Goal: Task Accomplishment & Management: Manage account settings

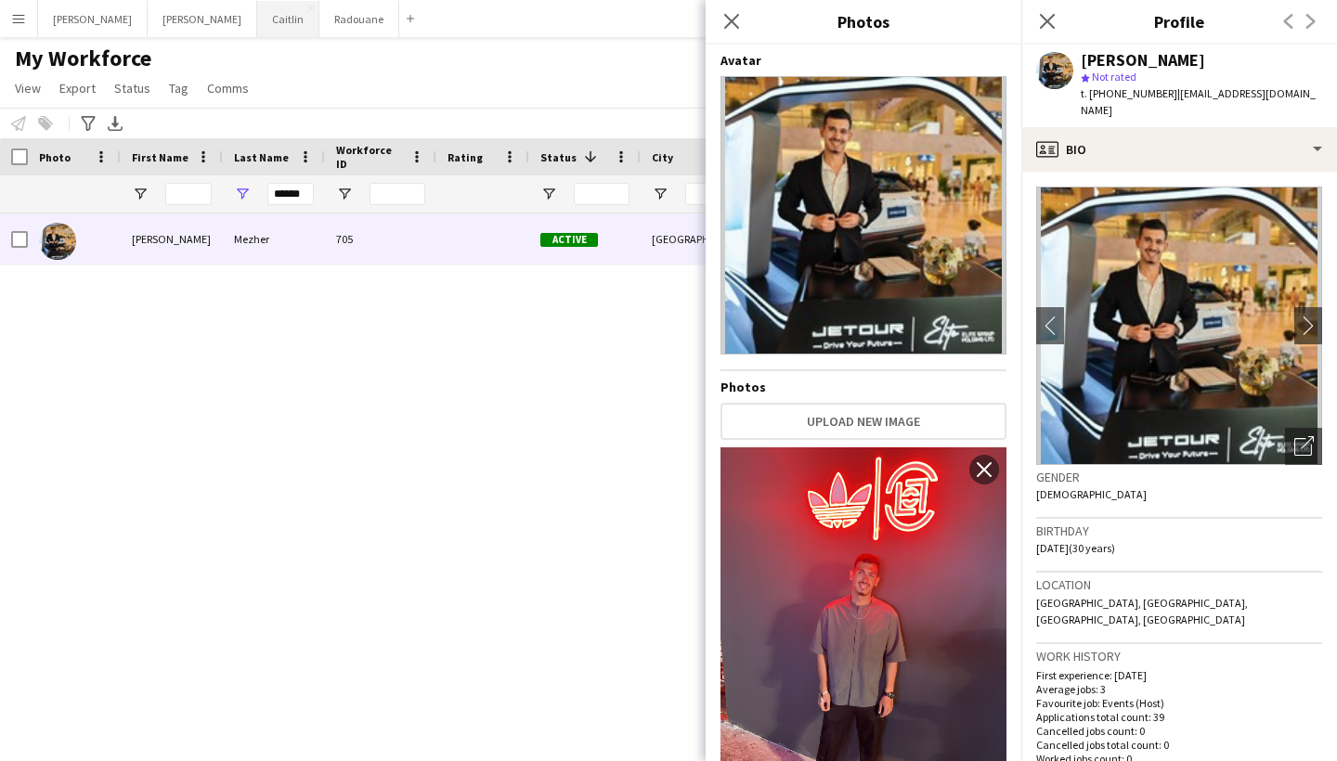
scroll to position [2550, 0]
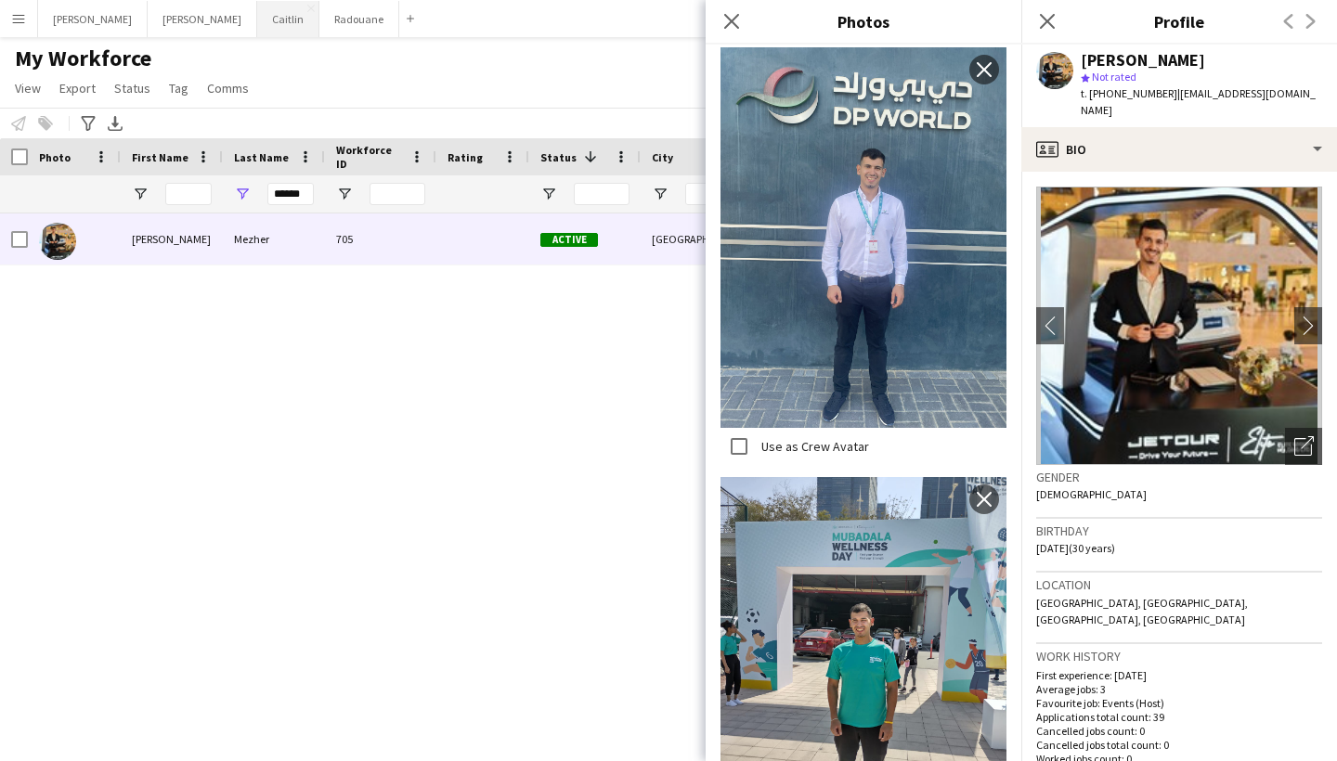
click at [257, 23] on button "[PERSON_NAME]" at bounding box center [288, 19] width 62 height 36
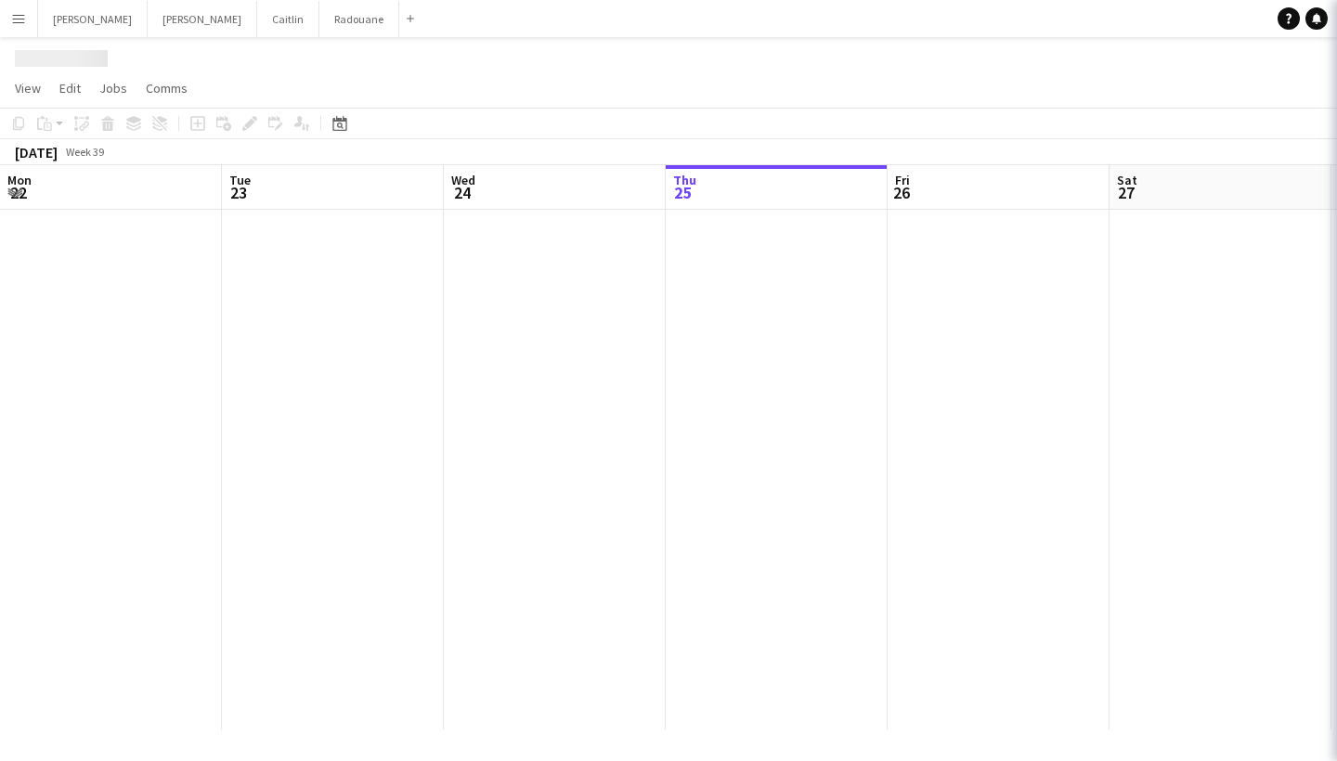
scroll to position [0, 444]
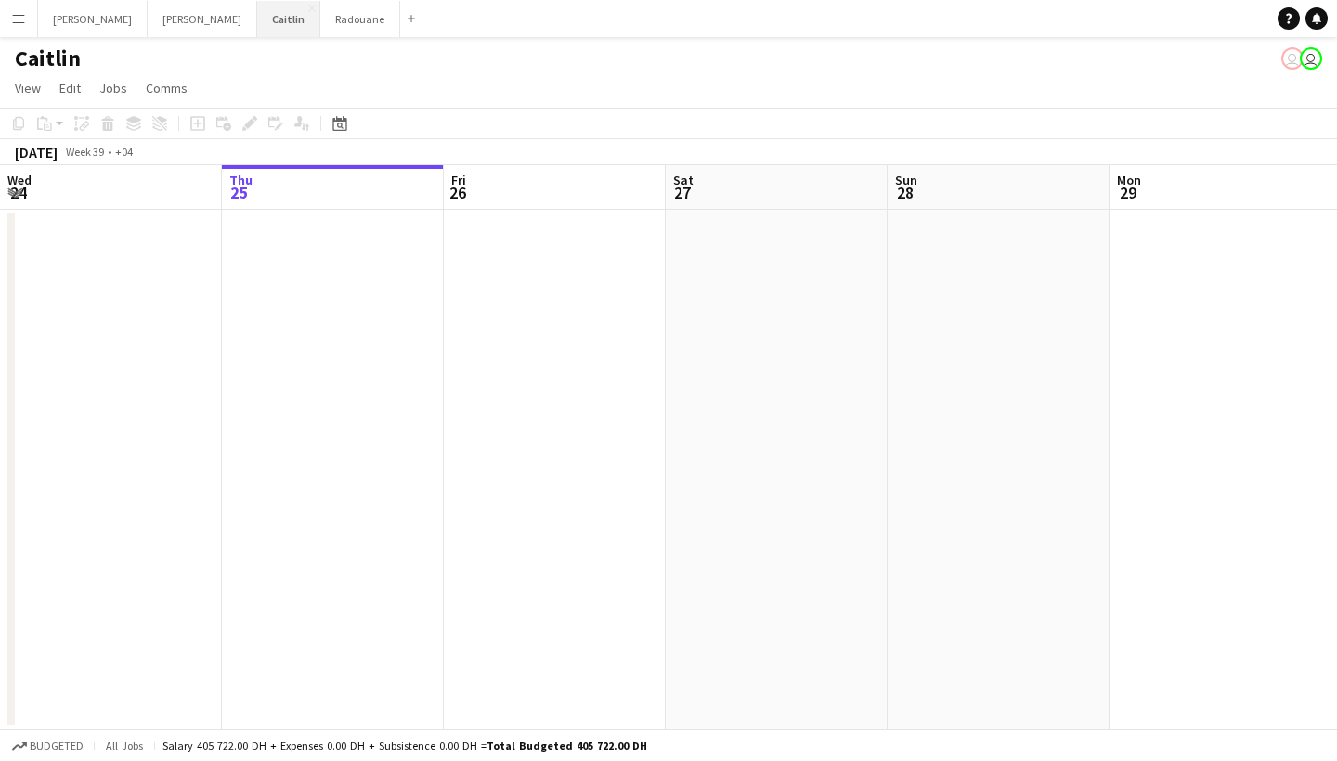
click at [257, 29] on button "[PERSON_NAME]" at bounding box center [288, 19] width 63 height 36
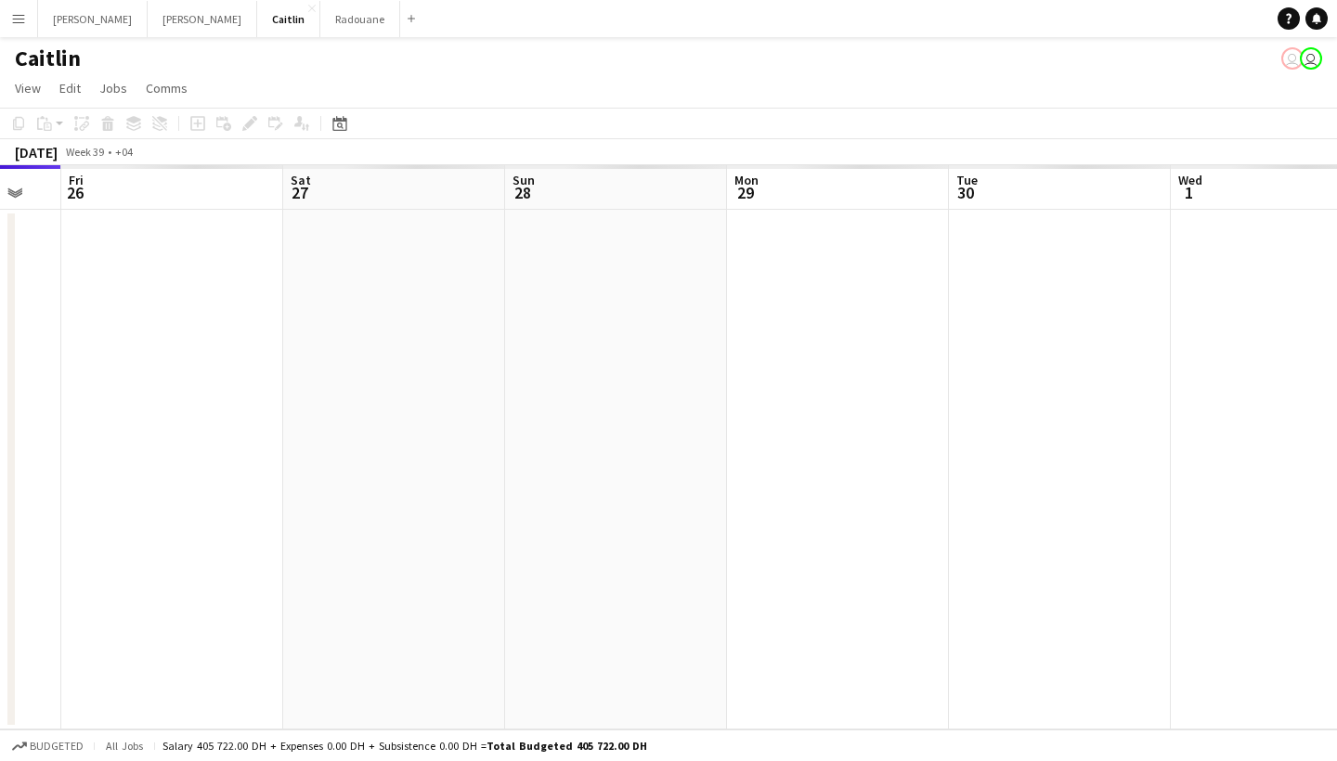
click at [191, 403] on app-calendar-viewport "Tue 23 Wed 24 Thu 25 Fri 26 Sat 27 Sun 28 Mon 29 Tue 30 Wed 1 Thu 2 Fri 3" at bounding box center [668, 447] width 1337 height 565
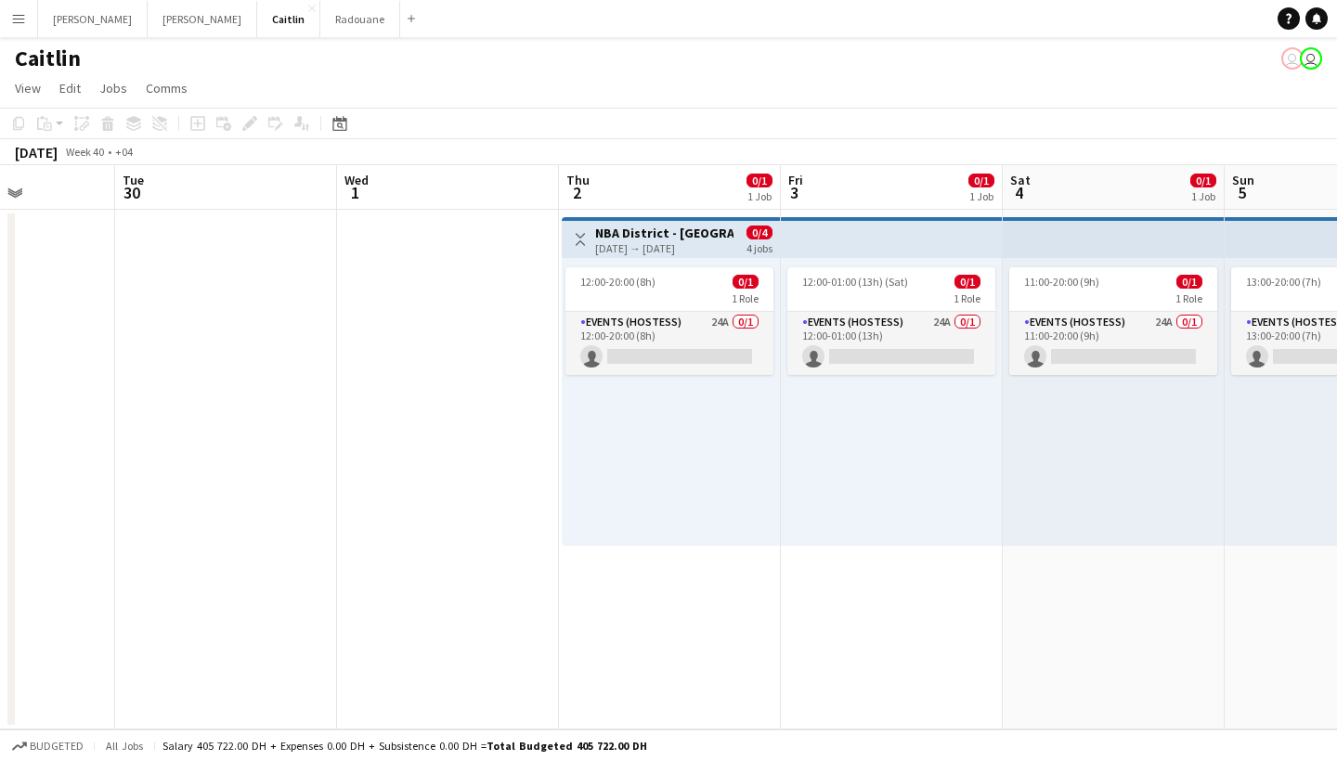
drag, startPoint x: 910, startPoint y: 377, endPoint x: 215, endPoint y: 453, distance: 699.7
click at [215, 453] on app-calendar-viewport "Sat 27 Sun 28 Mon 29 Tue 30 Wed 1 Thu 2 0/1 1 Job Fri 3 0/1 1 Job Sat 4 0/1 1 J…" at bounding box center [668, 447] width 1337 height 565
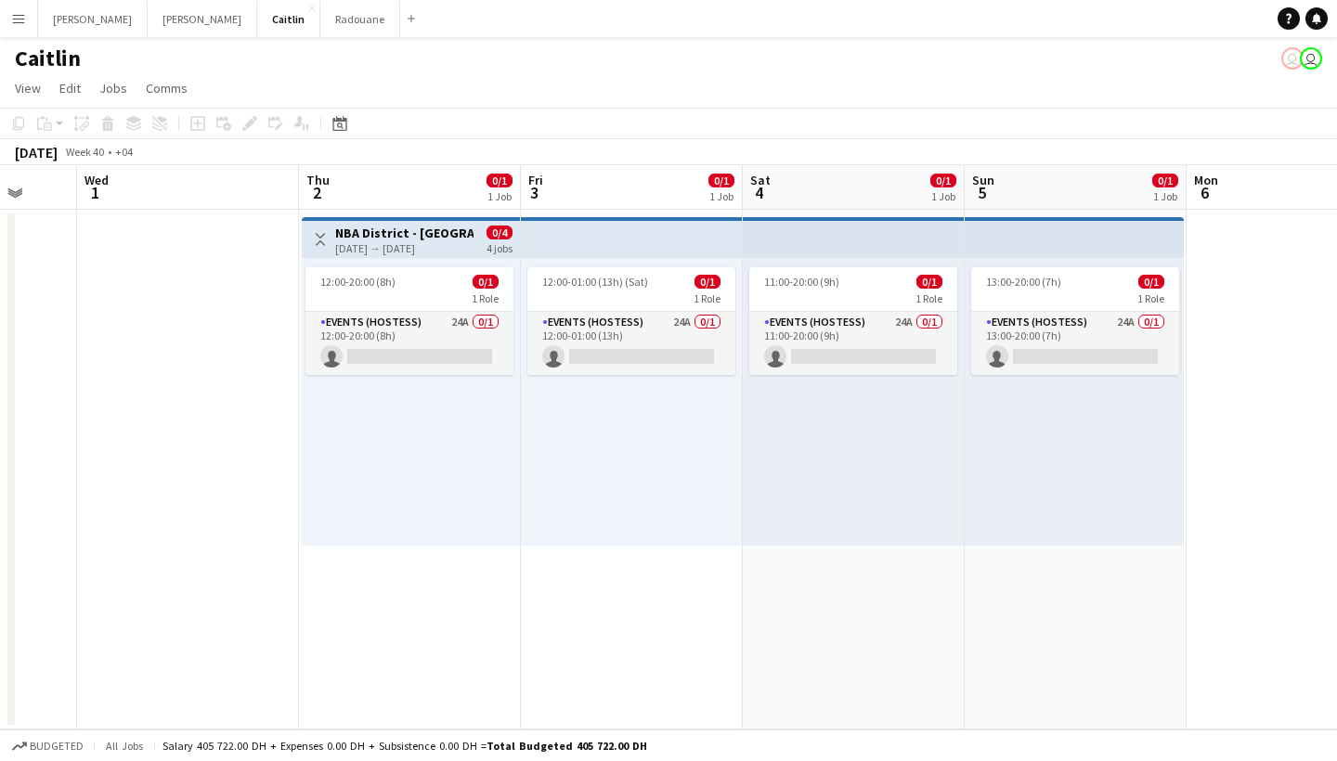
scroll to position [0, 710]
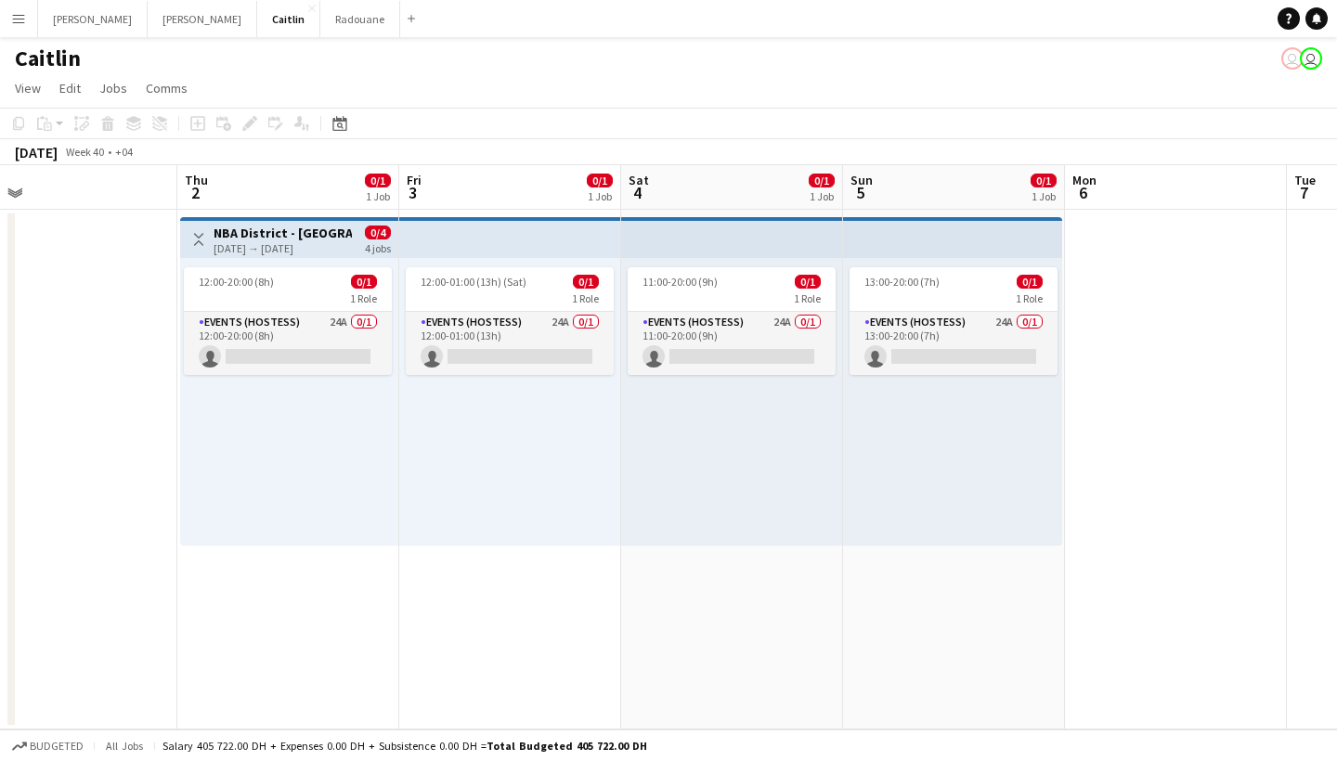
drag, startPoint x: 704, startPoint y: 473, endPoint x: 340, endPoint y: 485, distance: 364.2
click at [340, 485] on app-calendar-viewport "Sun 28 Mon 29 Tue 30 Wed 1 Thu 2 0/1 1 Job Fri 3 0/1 1 Job Sat 4 0/1 1 Job Sun …" at bounding box center [668, 447] width 1337 height 565
click at [290, 325] on app-card-role "Events (Hostess) 24A 0/1 12:00-20:00 (8h) single-neutral-actions" at bounding box center [288, 343] width 208 height 63
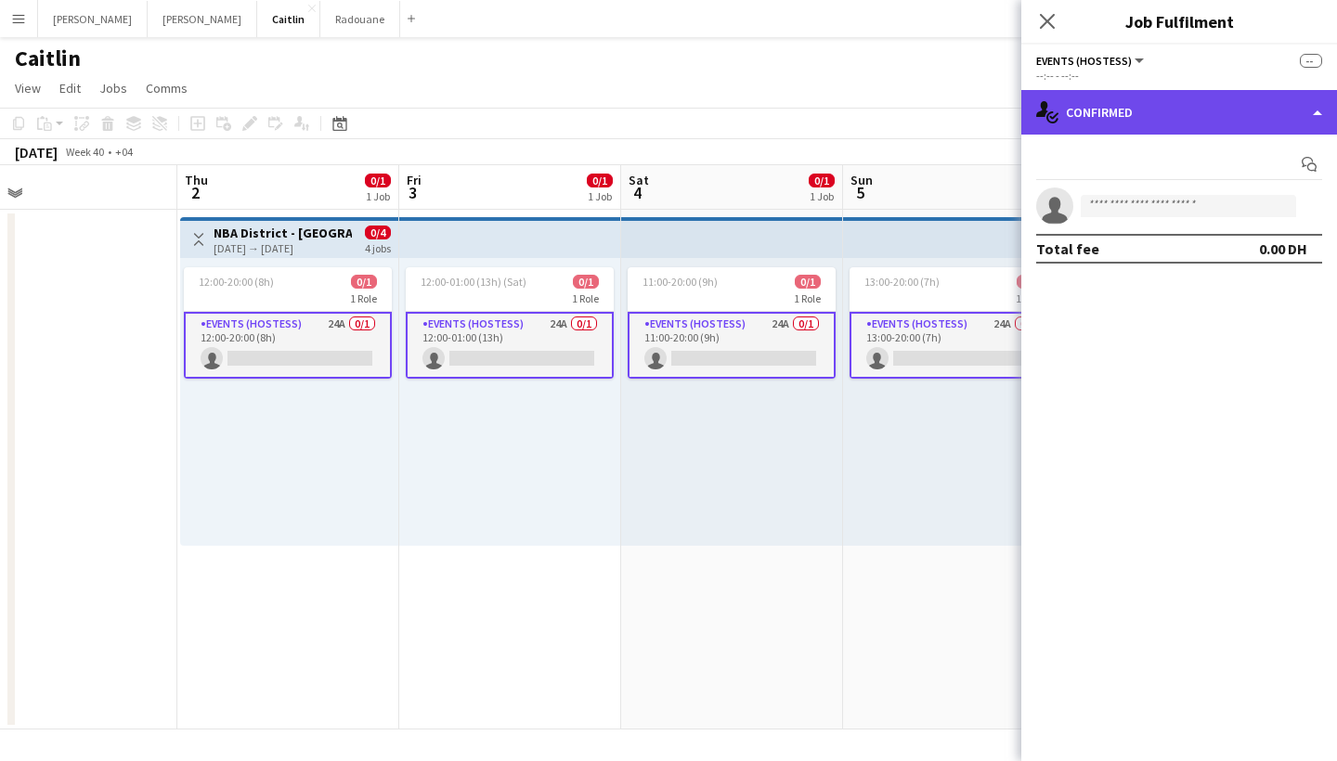
click at [1110, 111] on div "single-neutral-actions-check-2 Confirmed" at bounding box center [1179, 112] width 316 height 45
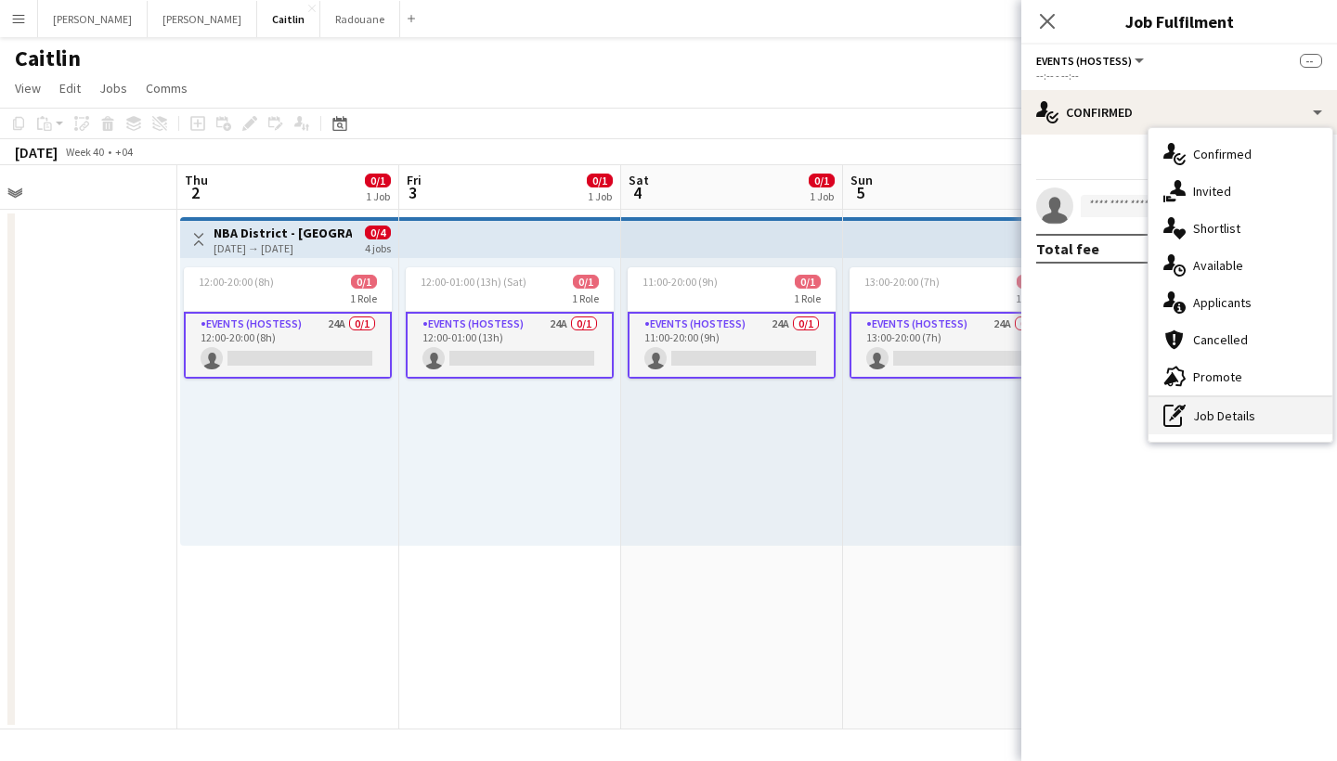
click at [1203, 406] on div "pen-write Job Details" at bounding box center [1241, 415] width 184 height 37
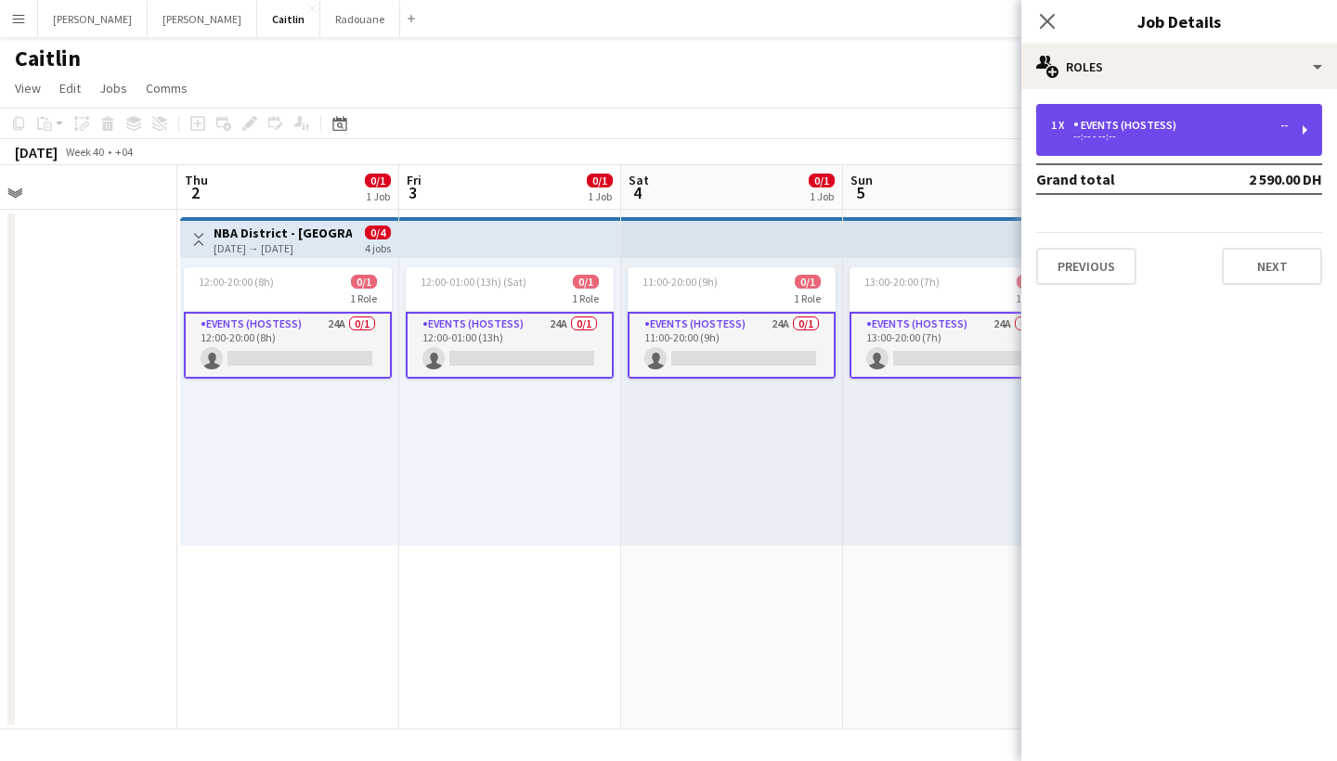
click at [1172, 124] on div "Events (Hostess)" at bounding box center [1128, 125] width 111 height 13
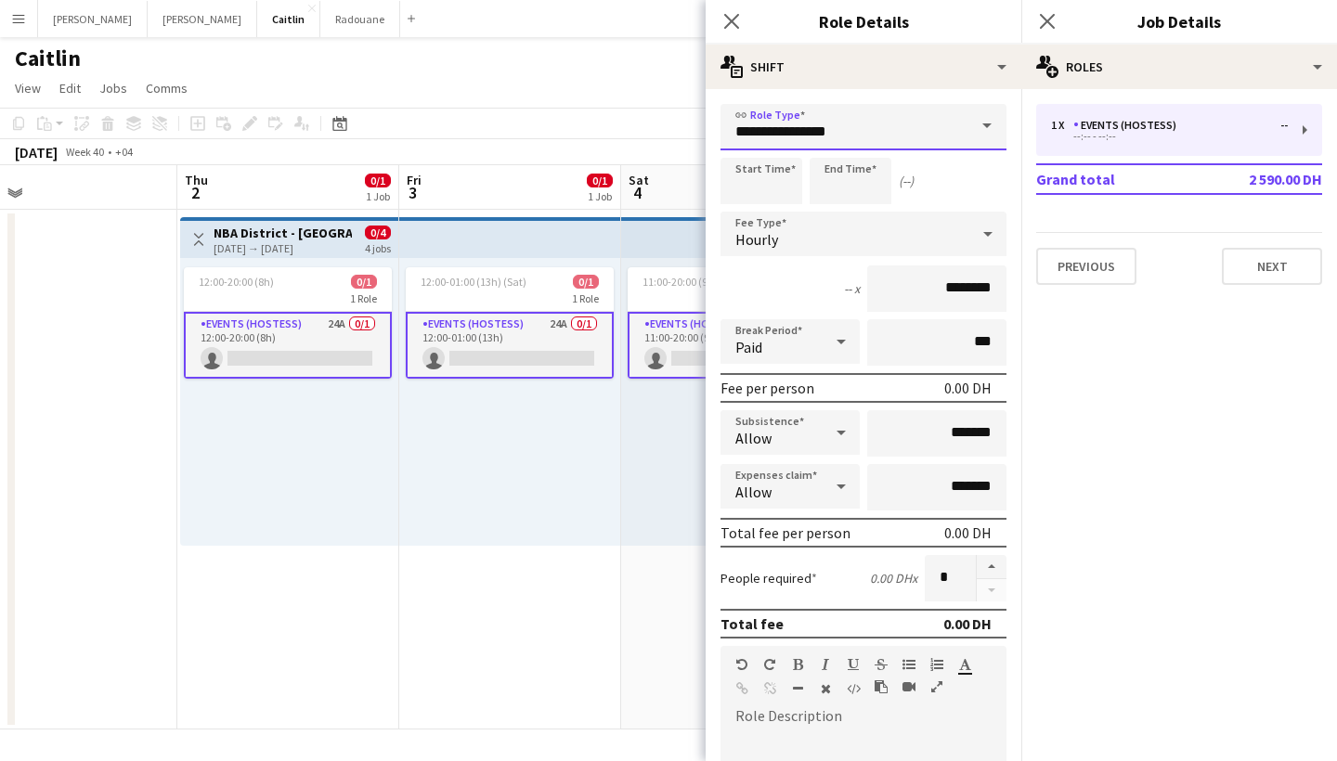
drag, startPoint x: 829, startPoint y: 134, endPoint x: 806, endPoint y: 134, distance: 23.2
click at [806, 134] on input "**********" at bounding box center [864, 127] width 286 height 46
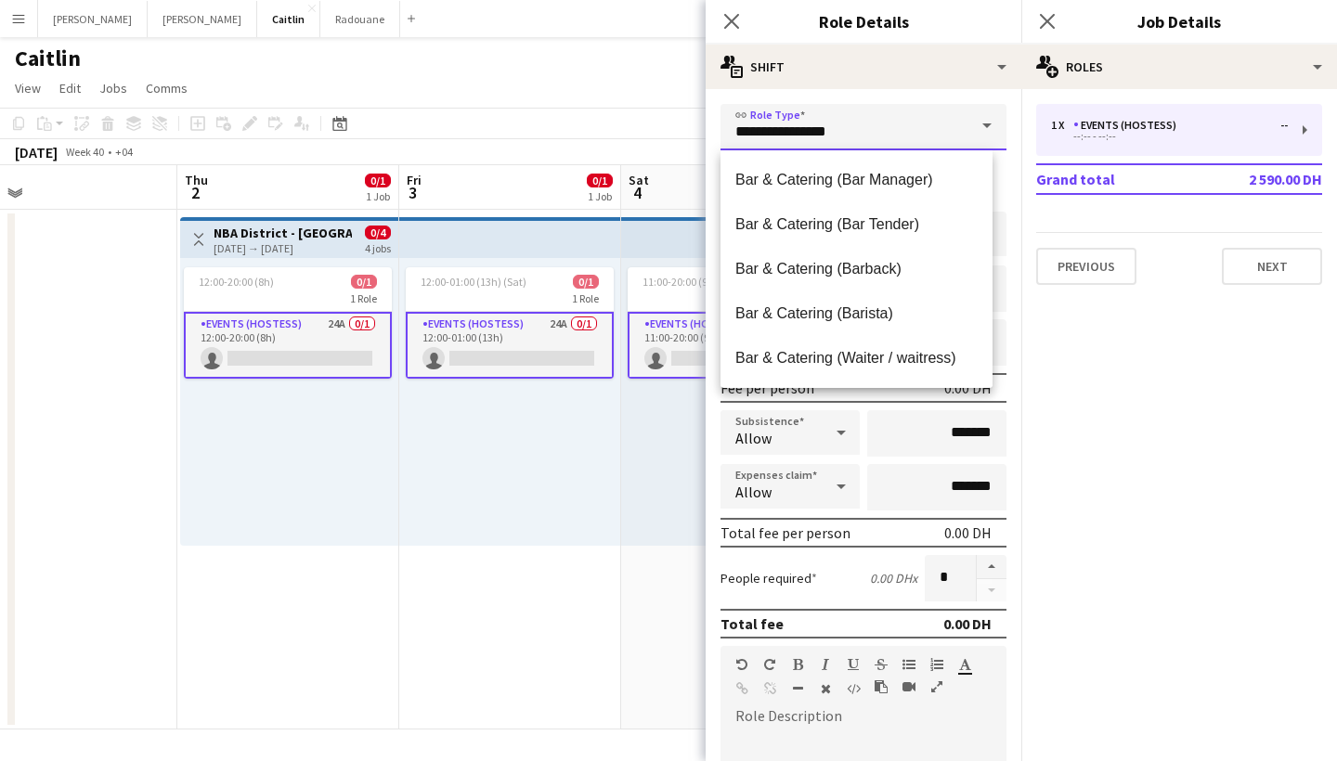
click at [815, 133] on input "**********" at bounding box center [864, 127] width 286 height 46
drag, startPoint x: 815, startPoint y: 136, endPoint x: 841, endPoint y: 136, distance: 26.0
click at [841, 136] on input "**********" at bounding box center [864, 127] width 286 height 46
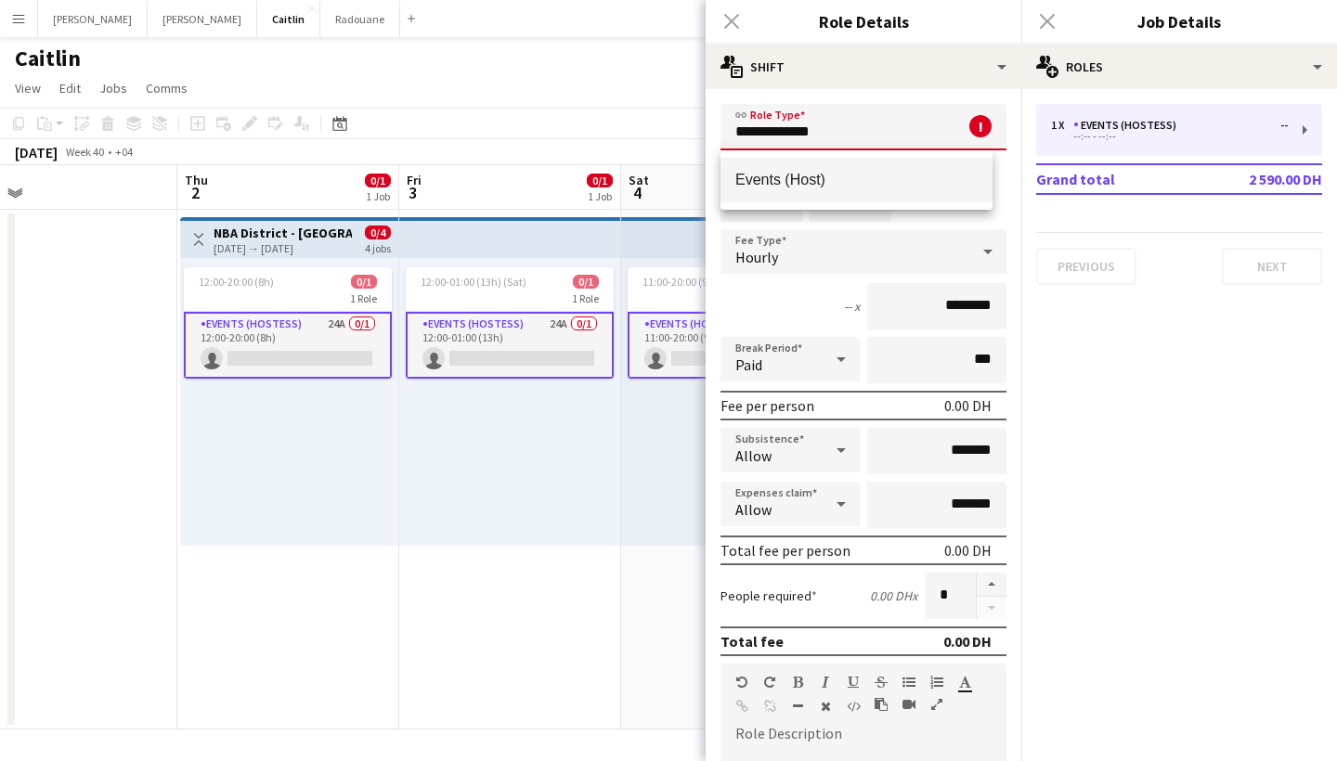
type input "**********"
click at [861, 188] on span "Events (Host)" at bounding box center [856, 180] width 242 height 18
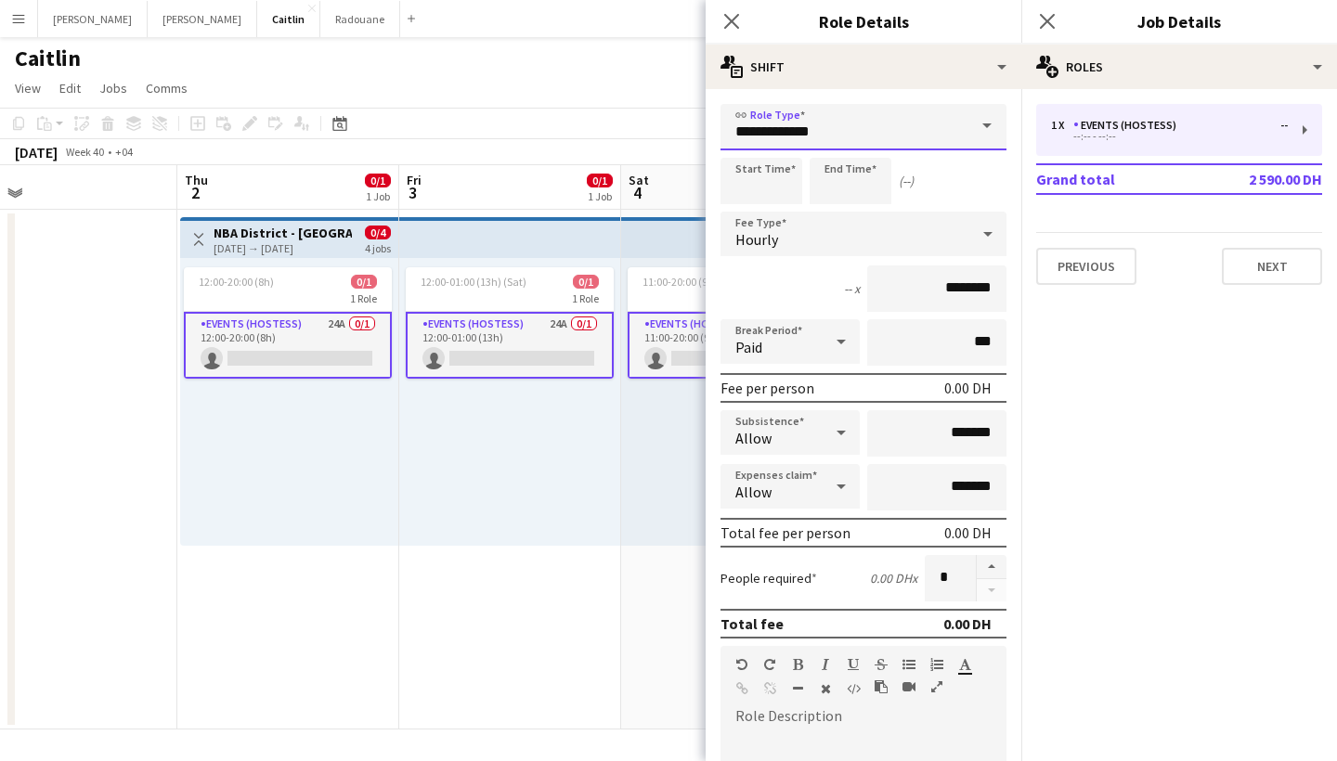
scroll to position [496, 0]
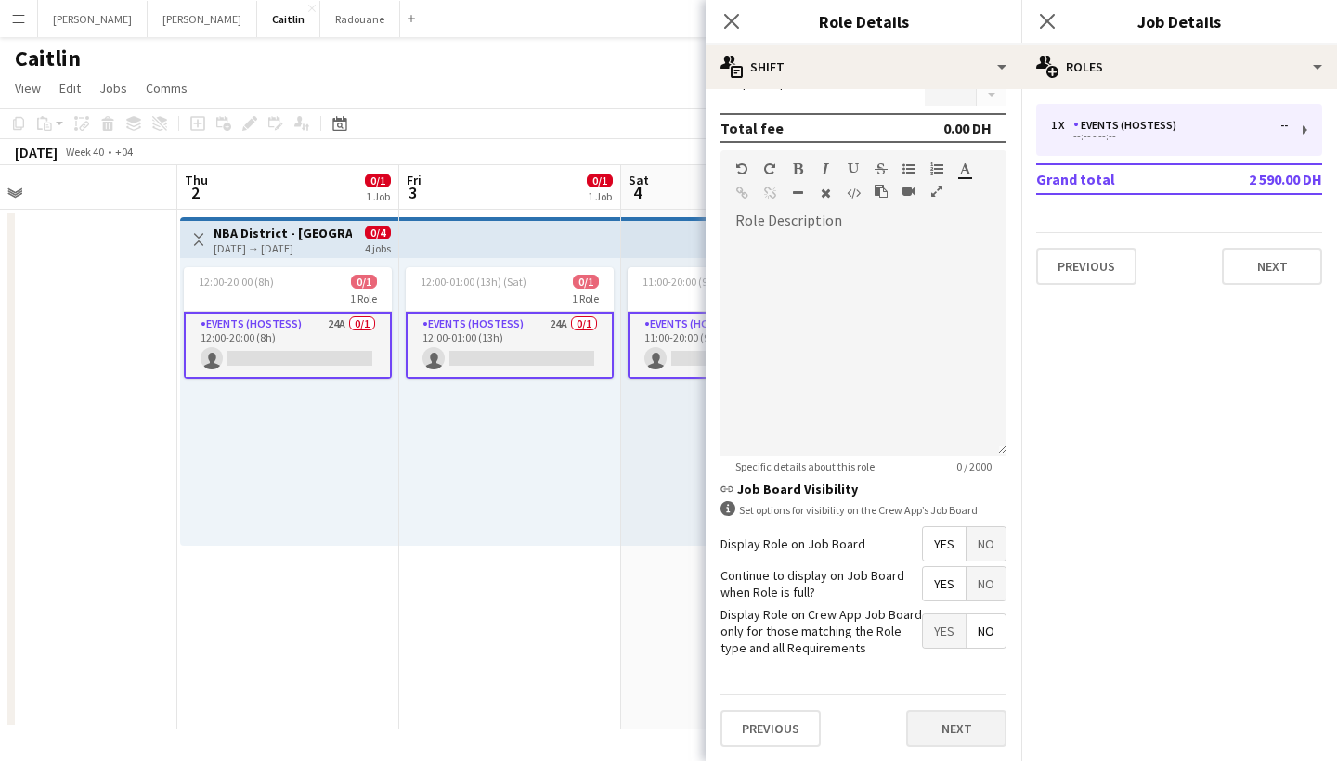
click at [977, 722] on button "Next" at bounding box center [956, 728] width 100 height 37
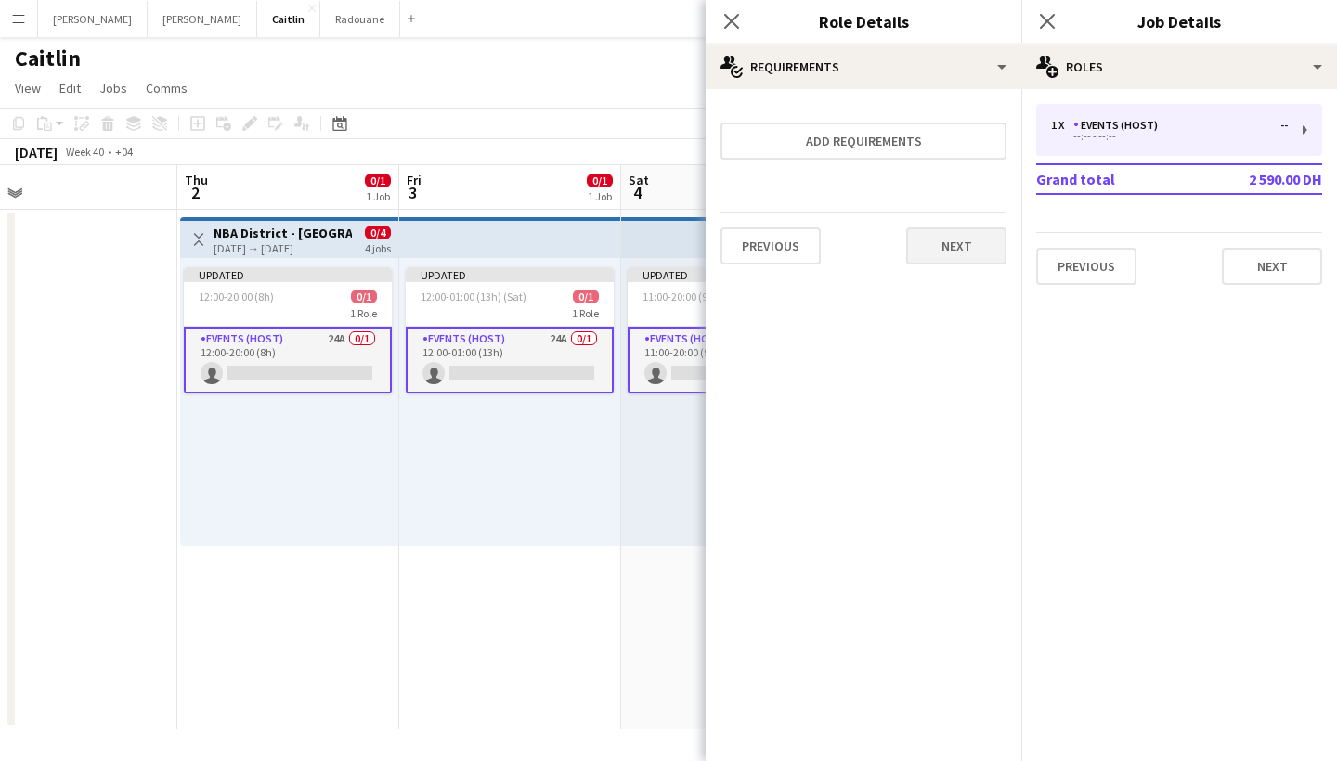
click at [966, 232] on button "Next" at bounding box center [956, 246] width 100 height 37
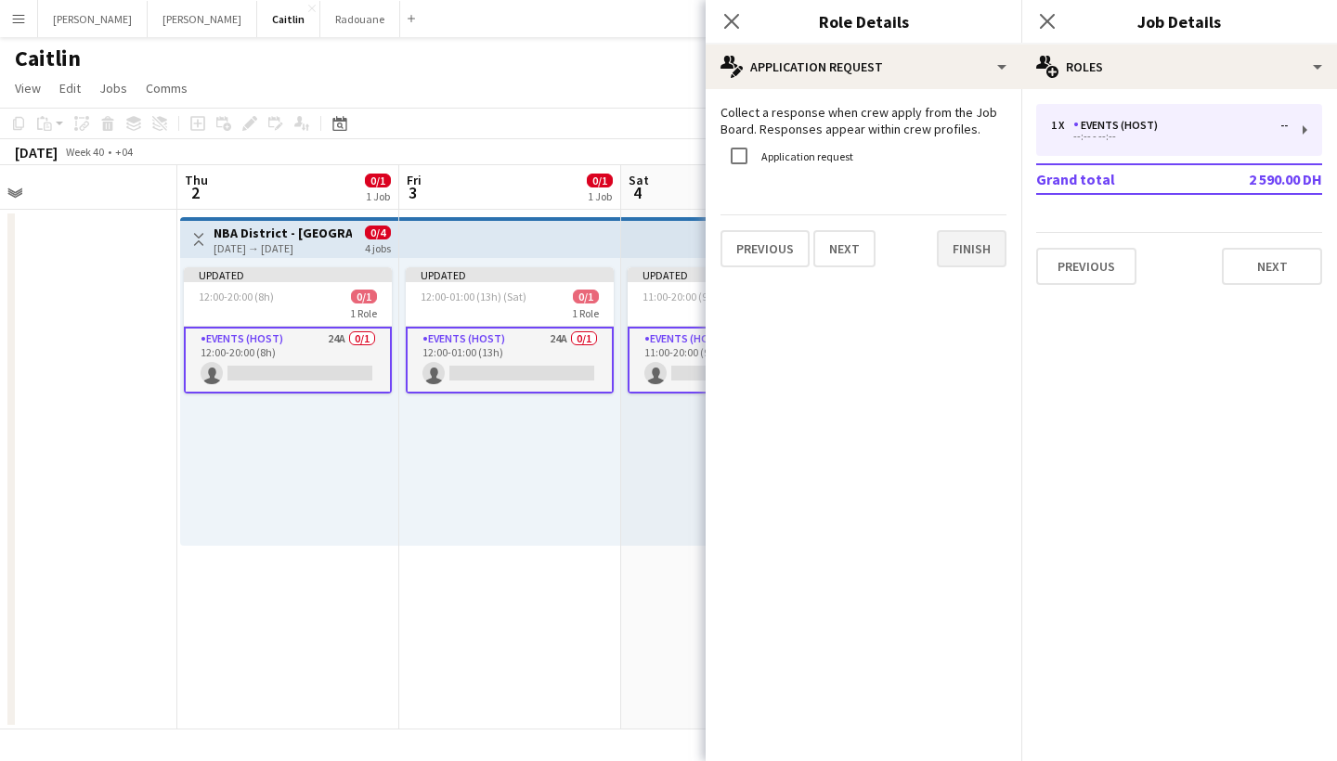
click at [974, 253] on button "Finish" at bounding box center [972, 248] width 70 height 37
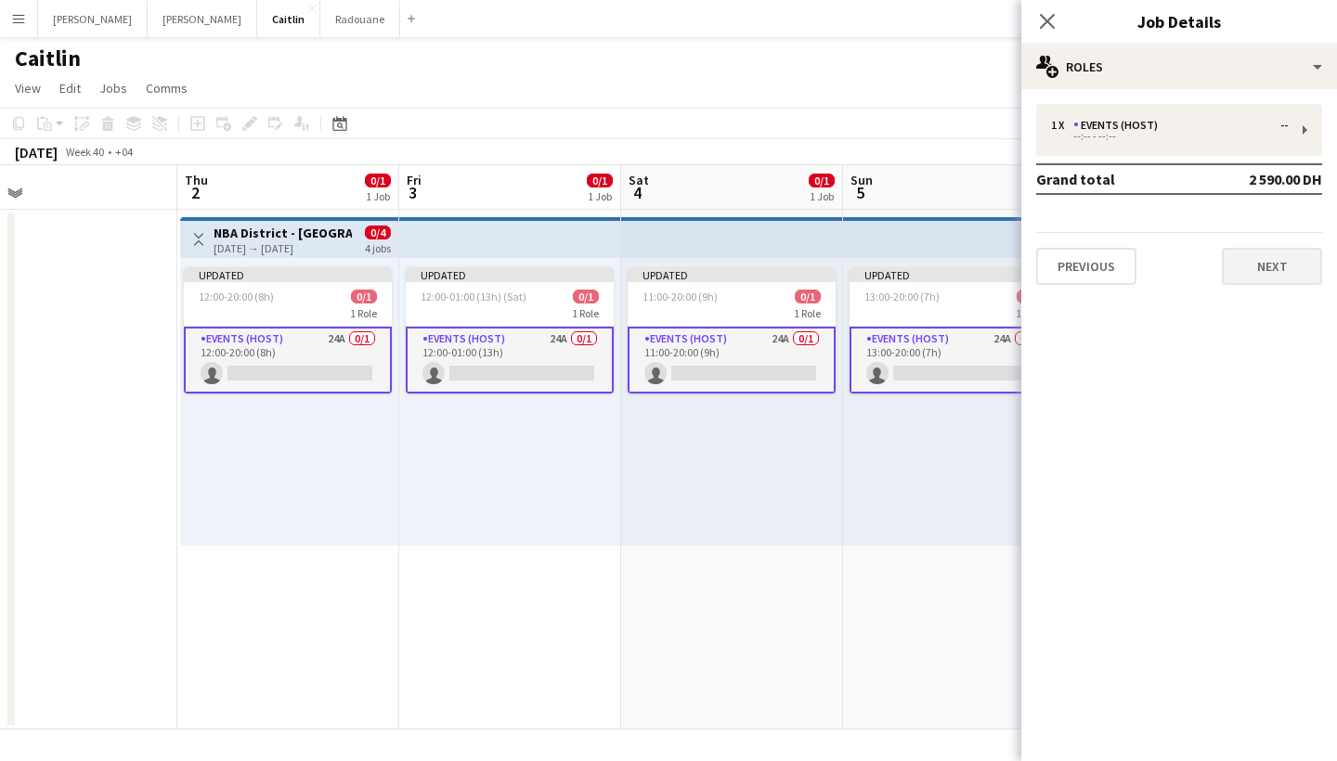
click at [1306, 261] on button "Next" at bounding box center [1272, 266] width 100 height 37
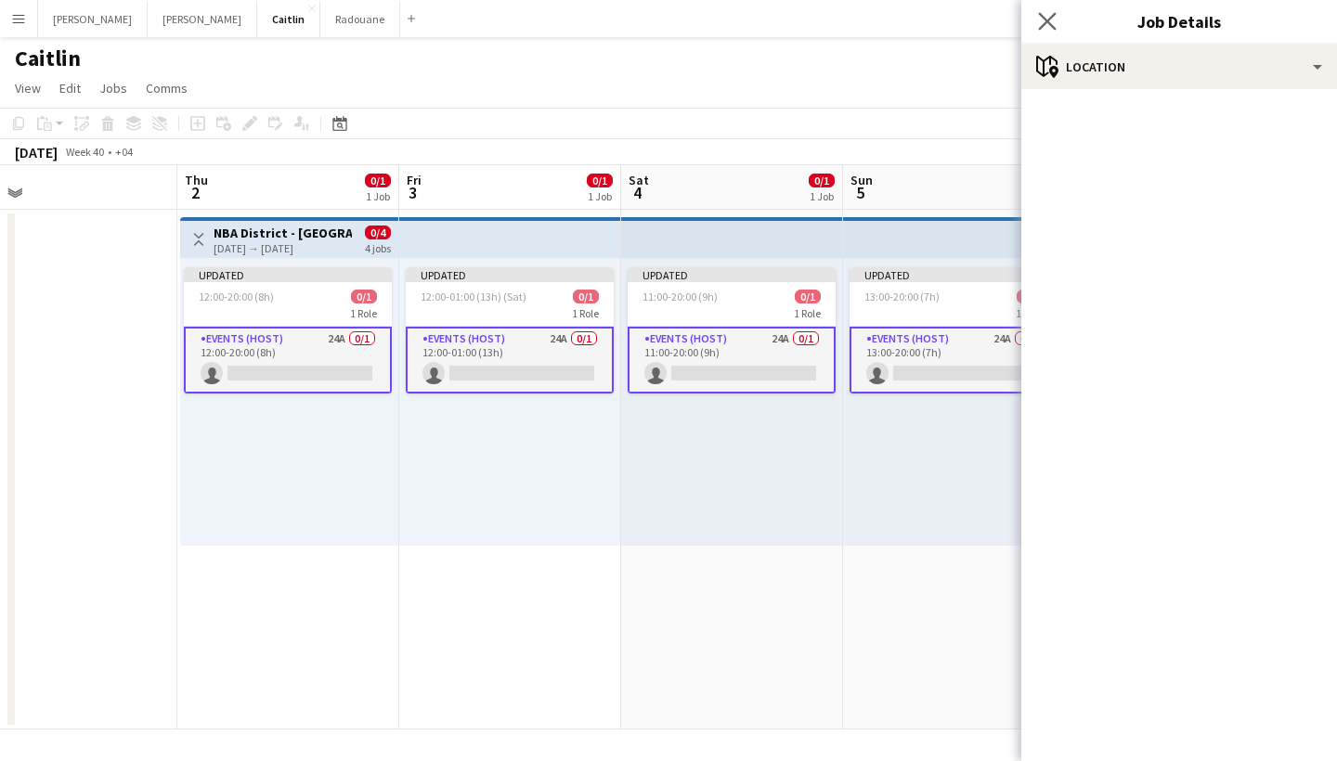
click at [1036, 19] on app-icon "Close pop-in" at bounding box center [1047, 21] width 27 height 27
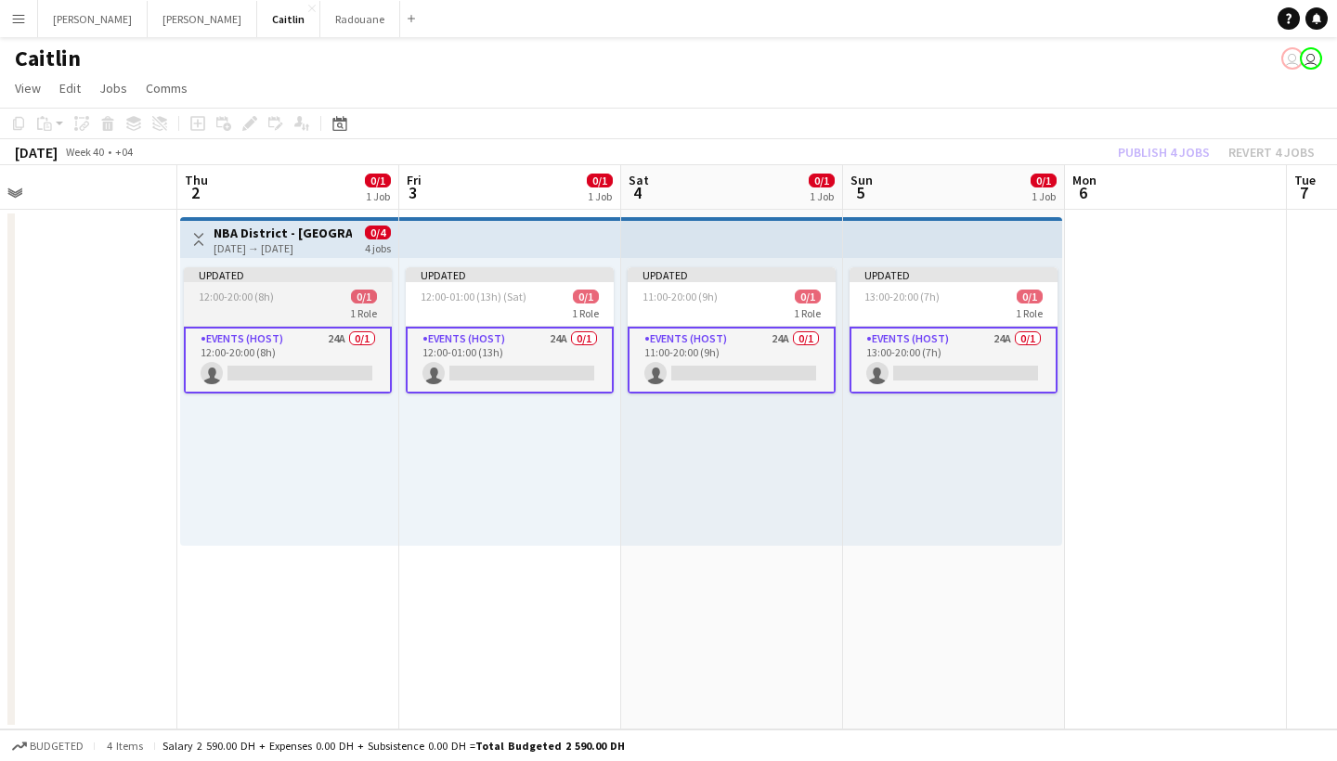
click at [324, 283] on app-job-card "Updated 12:00-20:00 (8h) 0/1 1 Role Events (Host) 24A 0/1 12:00-20:00 (8h) sing…" at bounding box center [288, 330] width 208 height 126
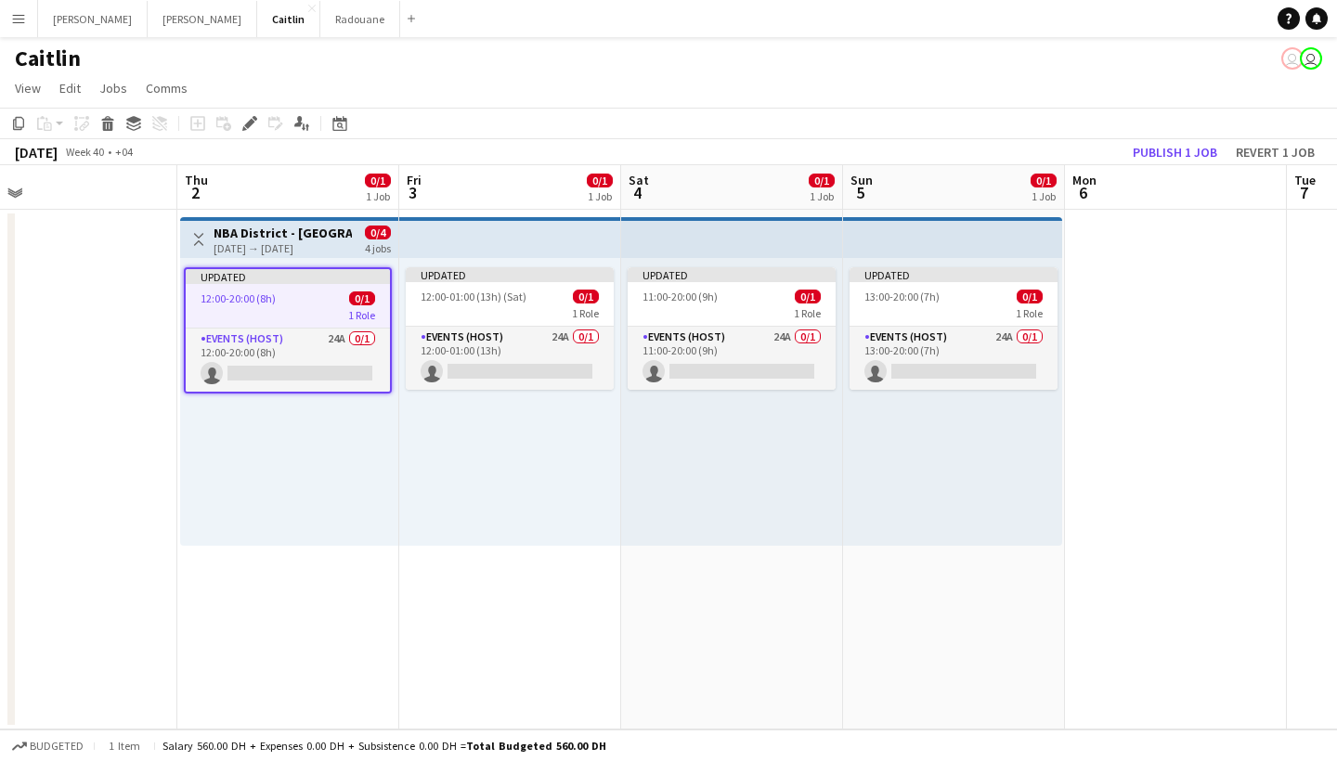
click at [335, 244] on div "[DATE] → [DATE]" at bounding box center [283, 248] width 138 height 14
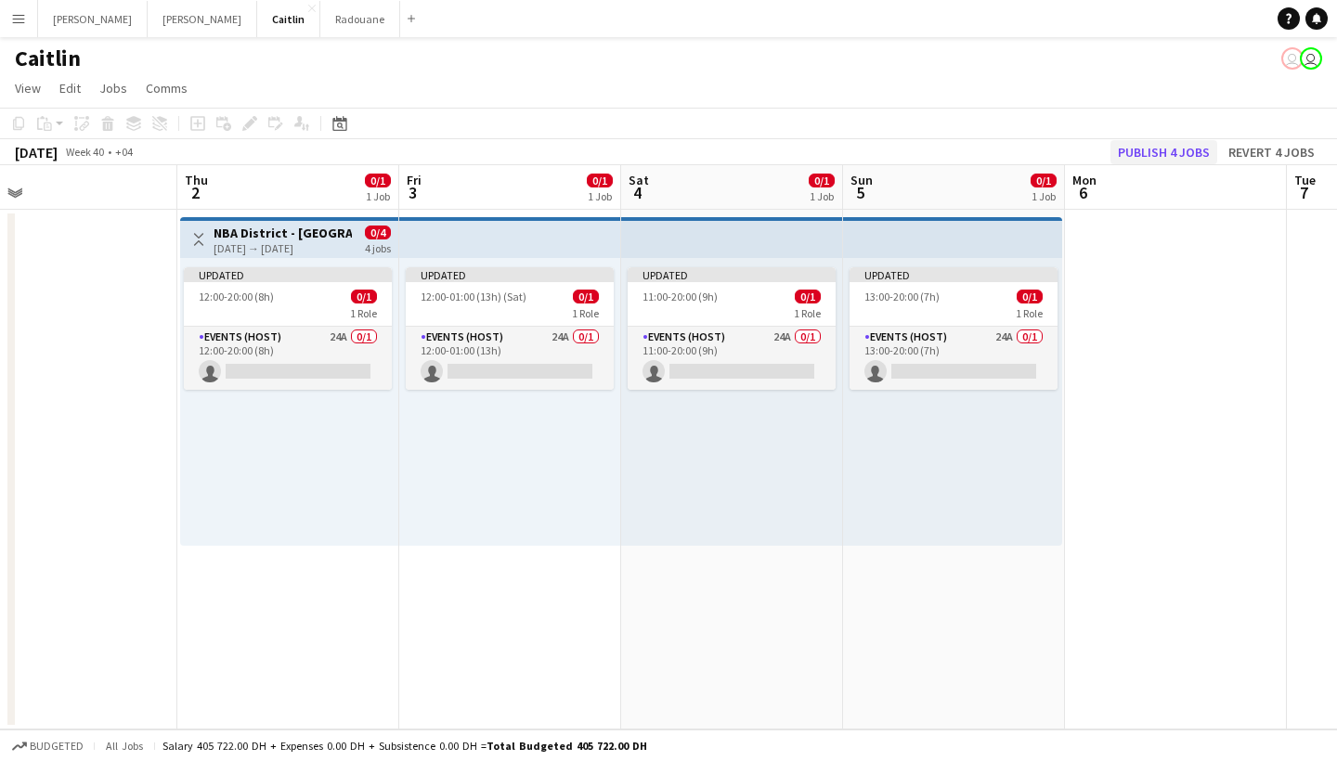
click at [1190, 148] on button "Publish 4 jobs" at bounding box center [1164, 152] width 107 height 24
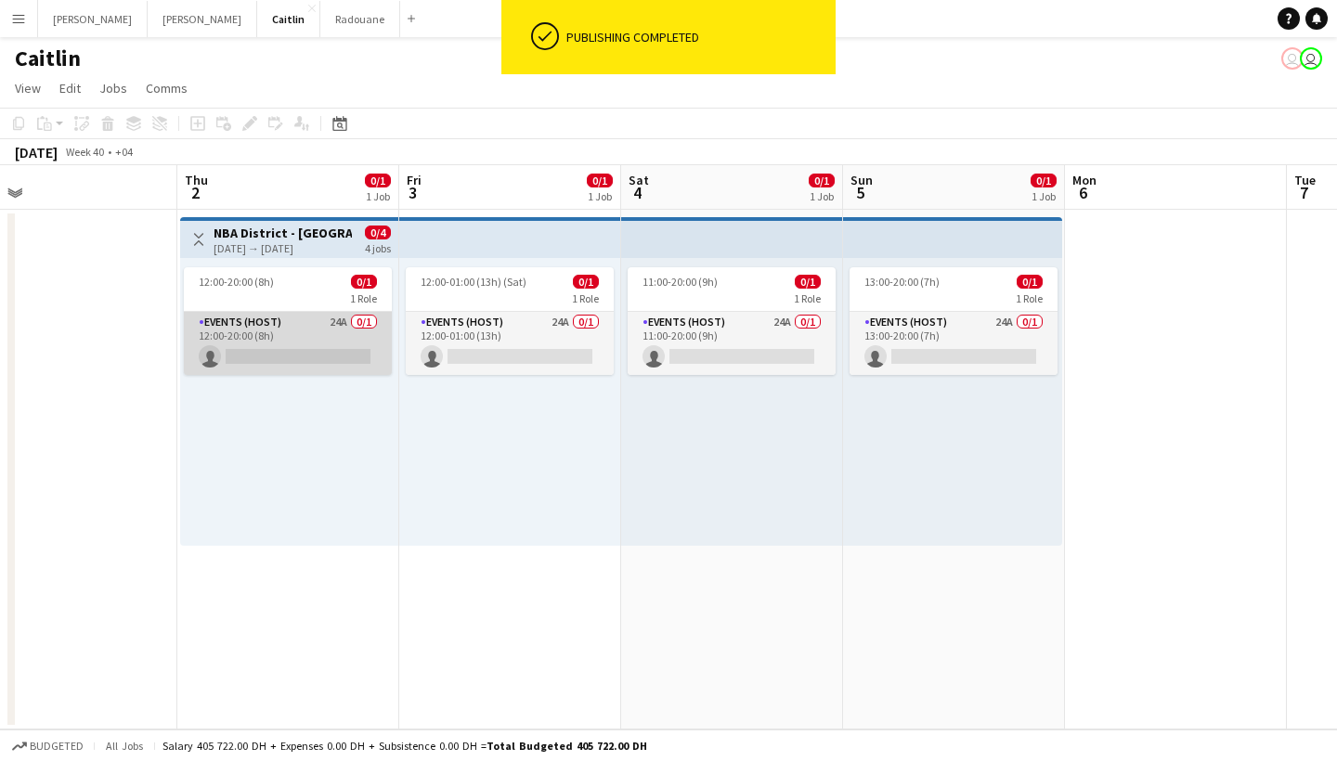
click at [293, 343] on app-card-role "Events (Host) 24A 0/1 12:00-20:00 (8h) single-neutral-actions" at bounding box center [288, 343] width 208 height 63
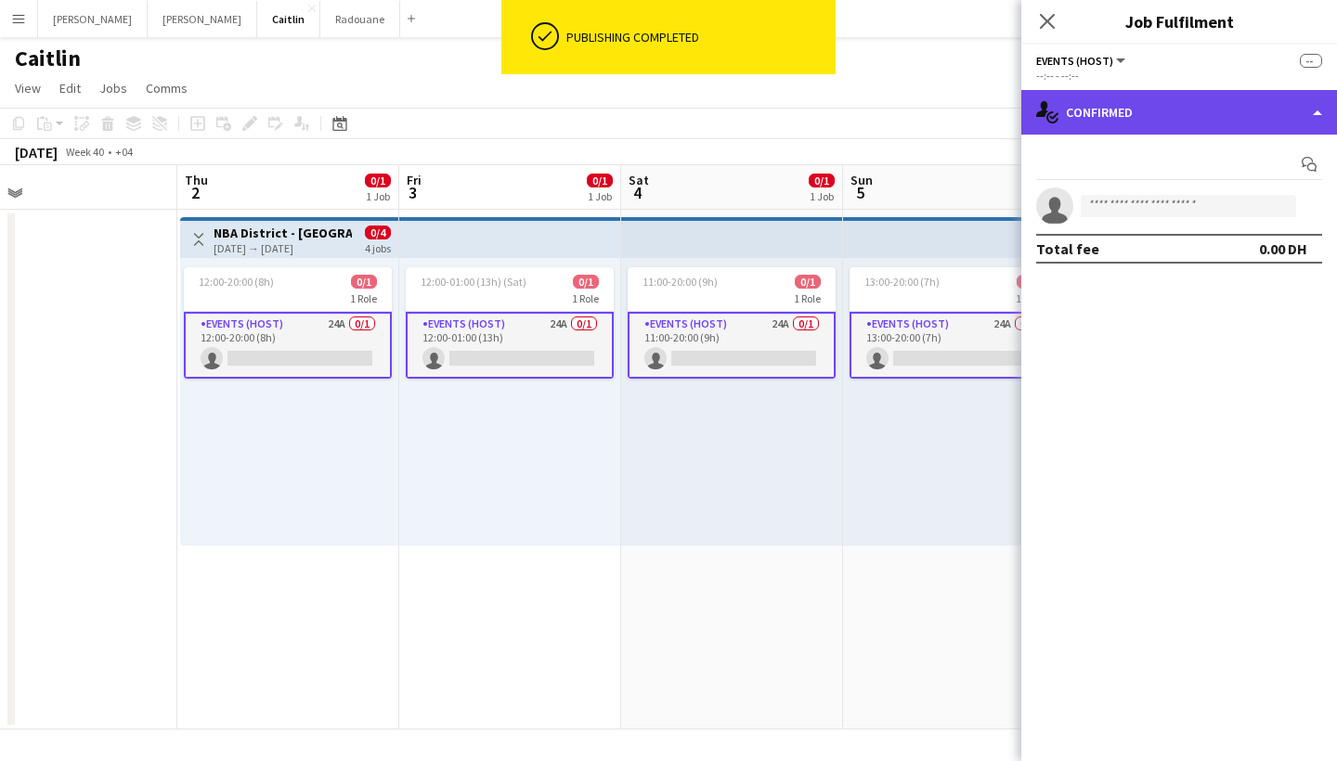
click at [1123, 115] on div "single-neutral-actions-check-2 Confirmed" at bounding box center [1179, 112] width 316 height 45
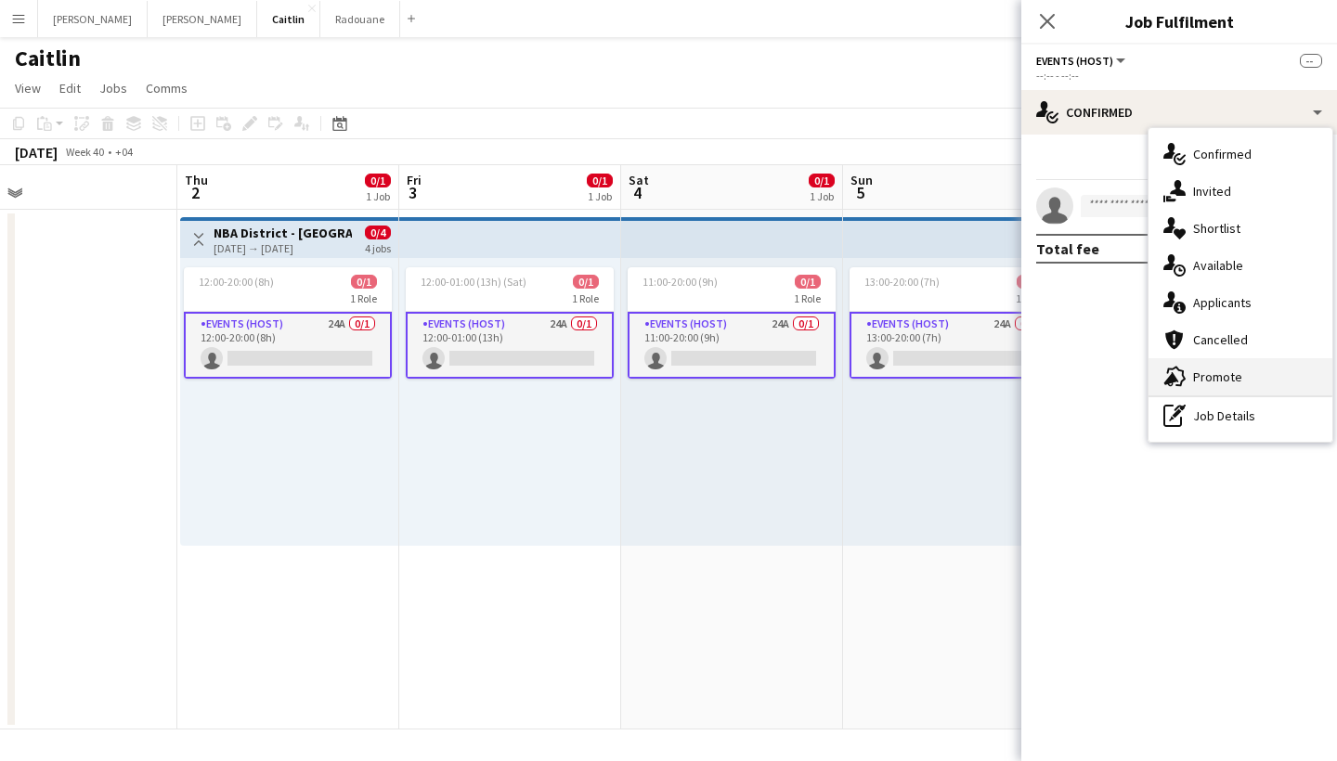
click at [1209, 395] on div "advertising-megaphone Promote" at bounding box center [1241, 376] width 184 height 37
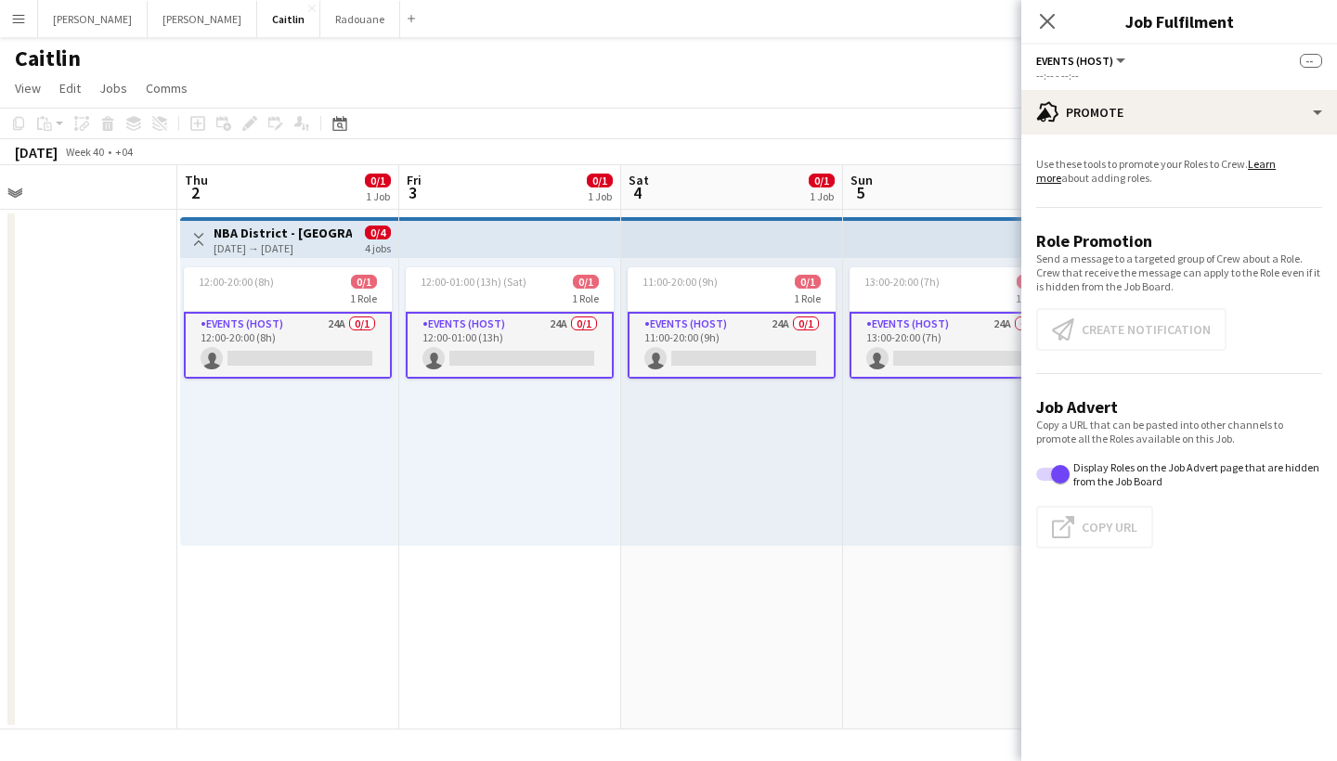
click at [304, 344] on app-card-role "Events (Host) 24A 0/1 12:00-20:00 (8h) single-neutral-actions" at bounding box center [288, 345] width 208 height 67
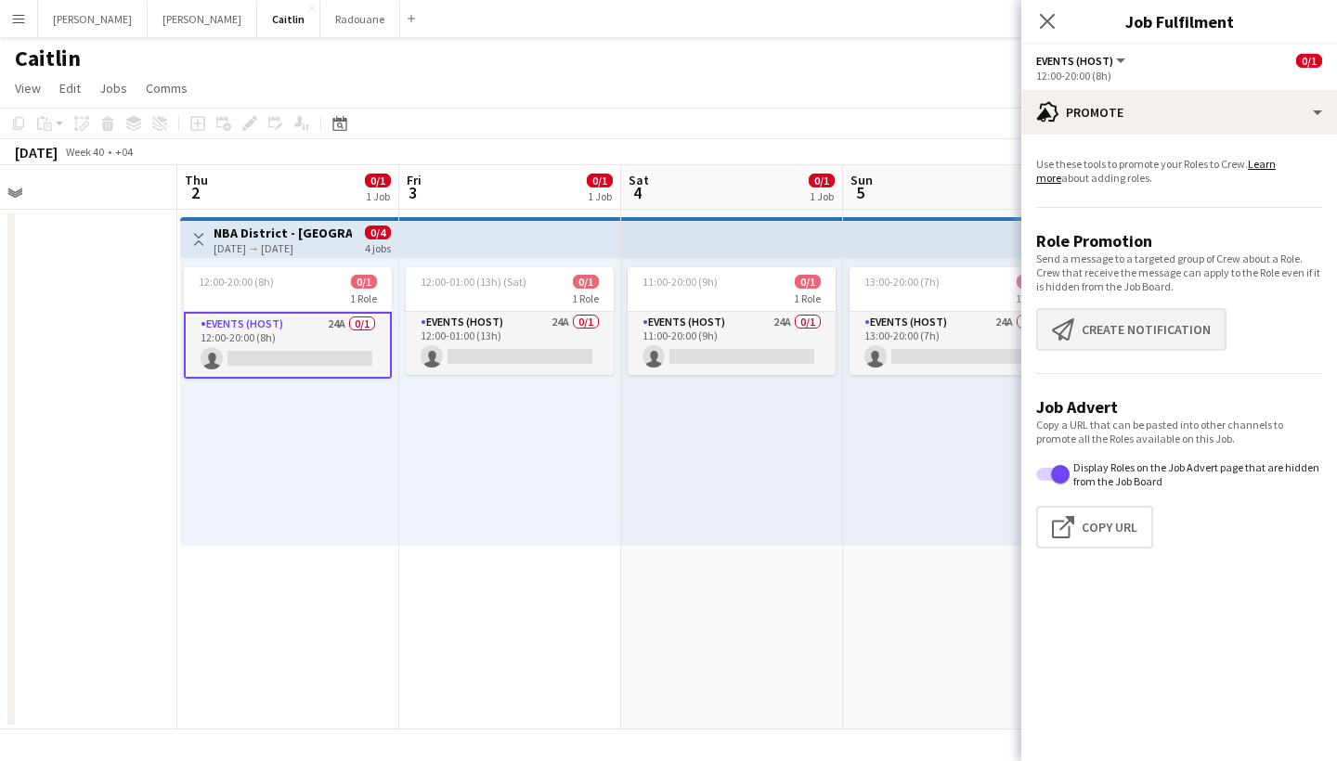
click at [1155, 336] on button "Create notification Create notification" at bounding box center [1131, 329] width 190 height 43
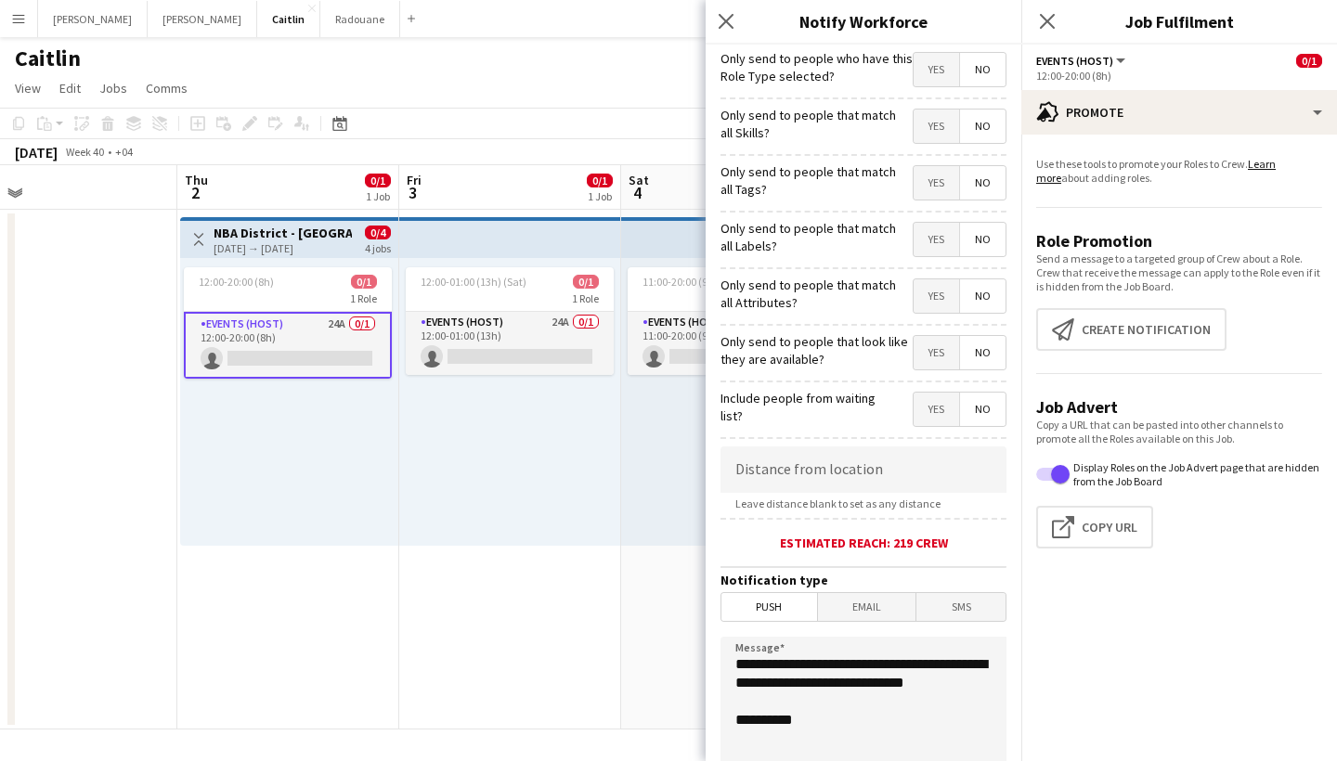
scroll to position [261, 0]
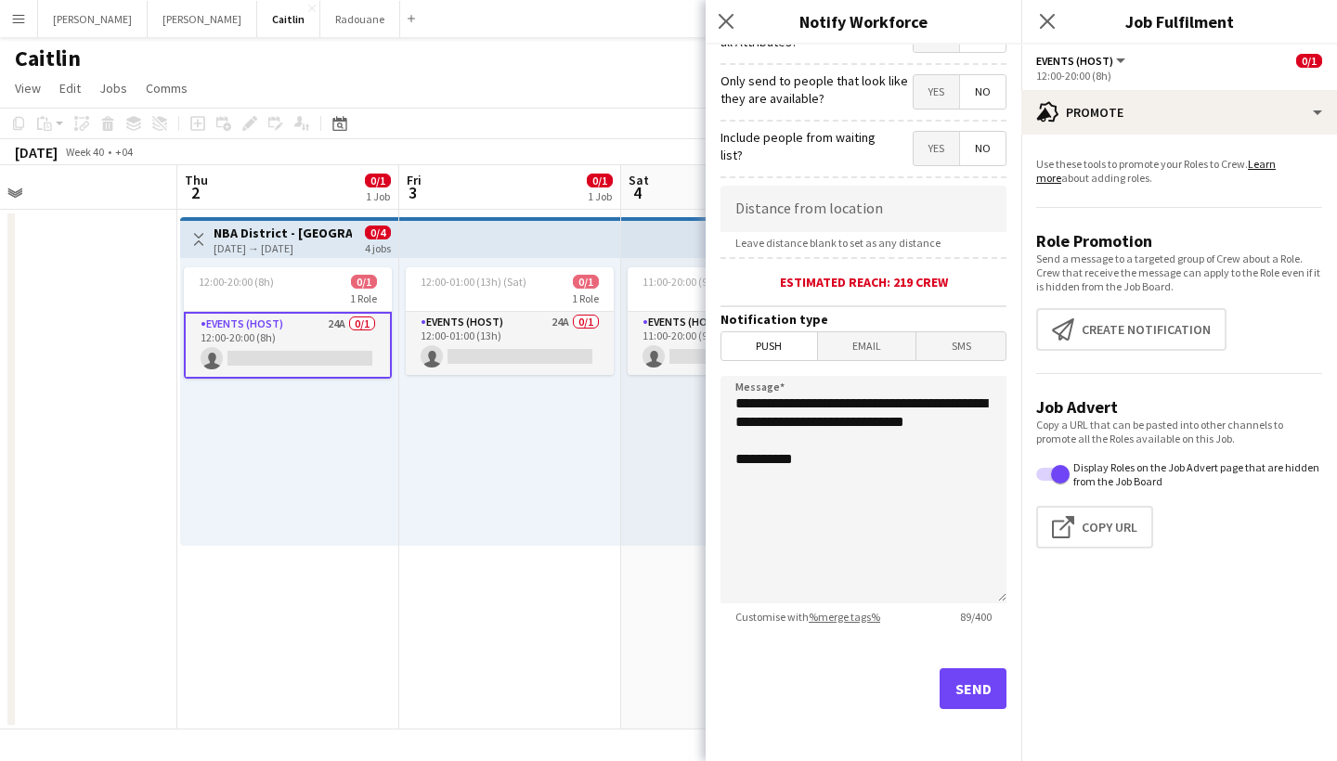
click at [945, 682] on button "Send" at bounding box center [973, 689] width 67 height 41
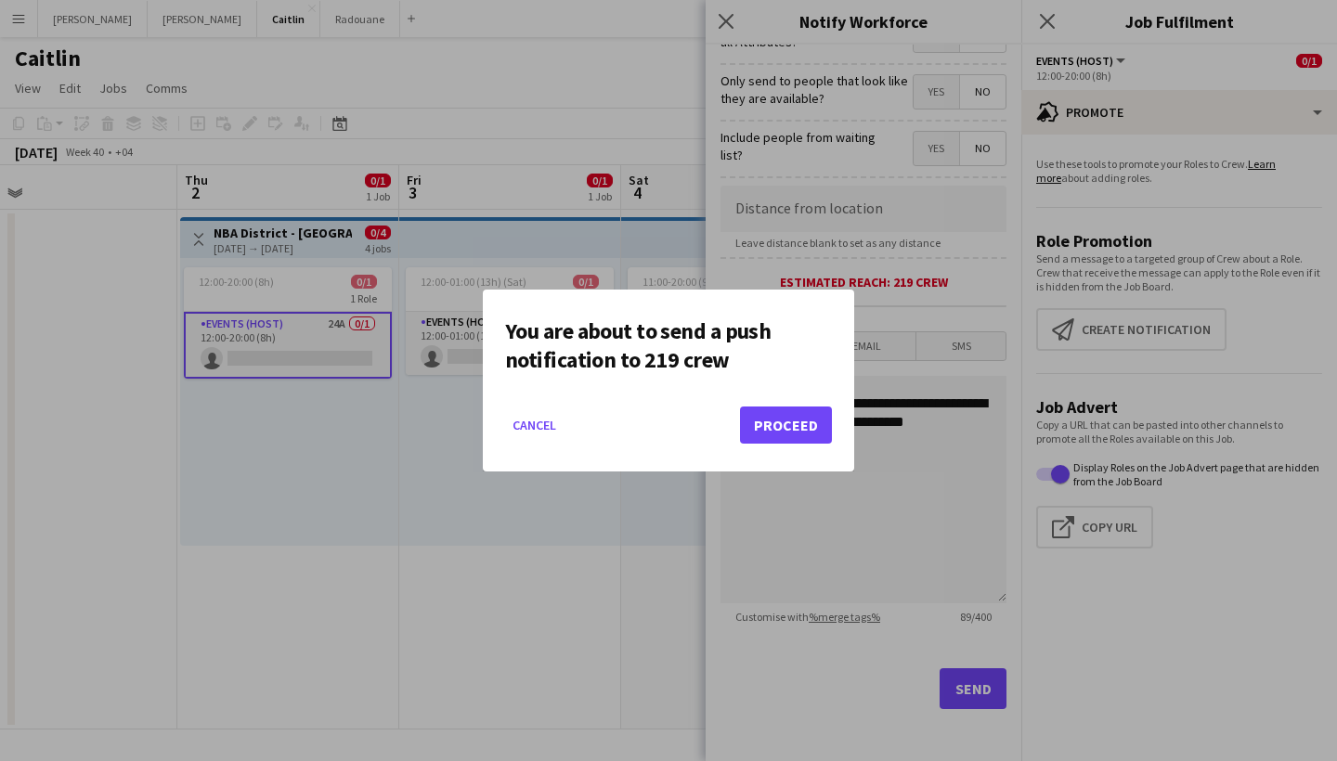
click at [764, 414] on button "Proceed" at bounding box center [786, 425] width 92 height 37
